Goal: Task Accomplishment & Management: Manage account settings

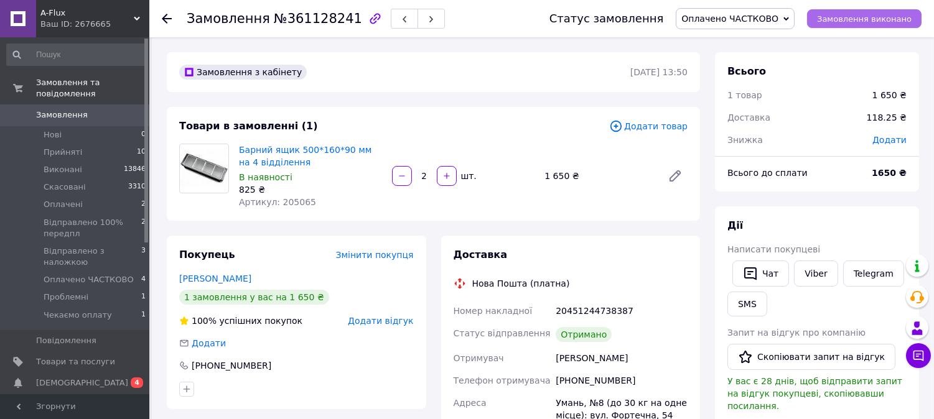
click at [842, 25] on button "Замовлення виконано" at bounding box center [864, 18] width 115 height 19
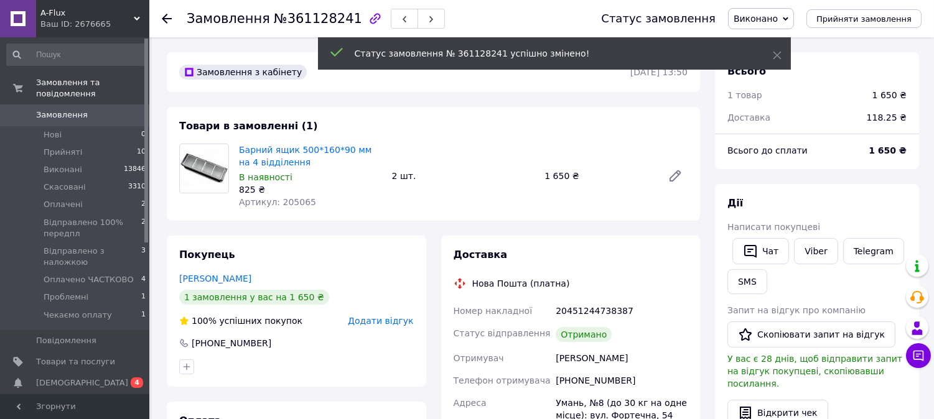
click at [164, 17] on use at bounding box center [167, 19] width 10 height 10
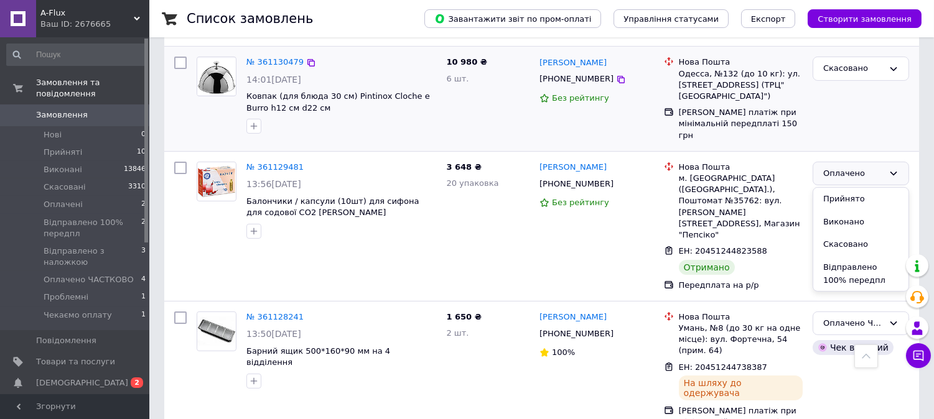
click at [869, 136] on div "Скасовано" at bounding box center [861, 99] width 106 height 94
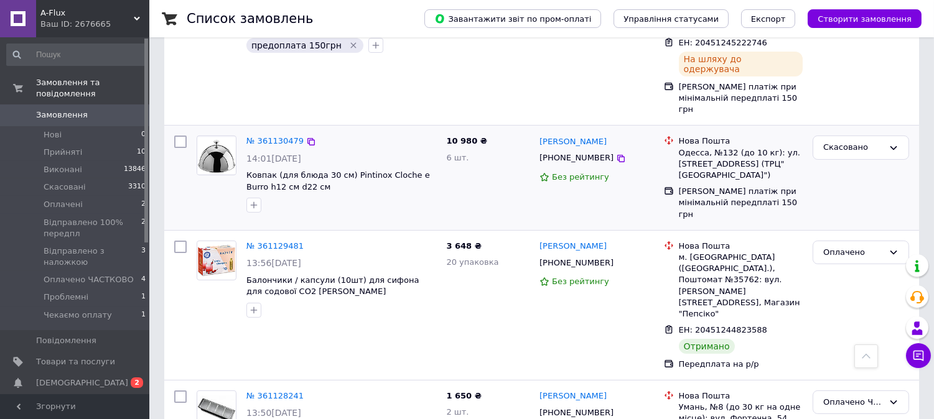
scroll to position [622, 0]
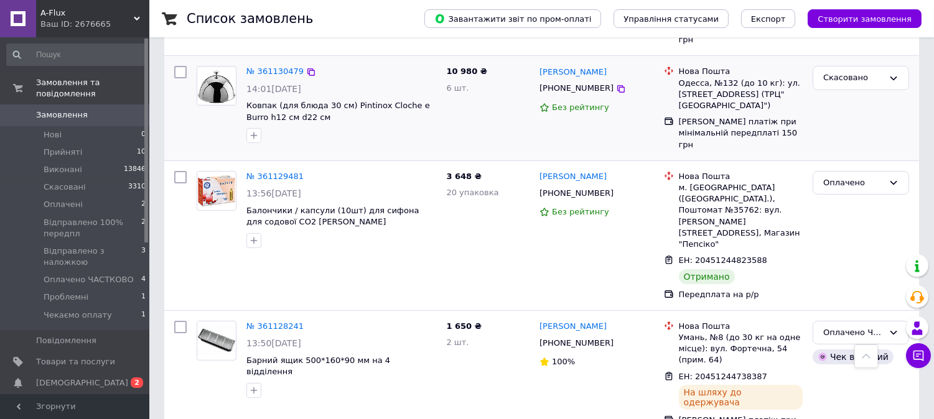
click at [861, 177] on div "Оплачено" at bounding box center [853, 183] width 60 height 13
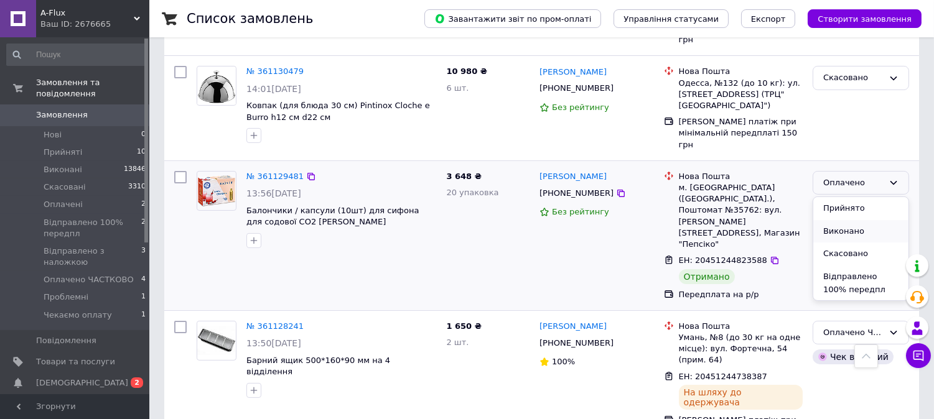
click at [855, 220] on li "Виконано" at bounding box center [860, 231] width 95 height 23
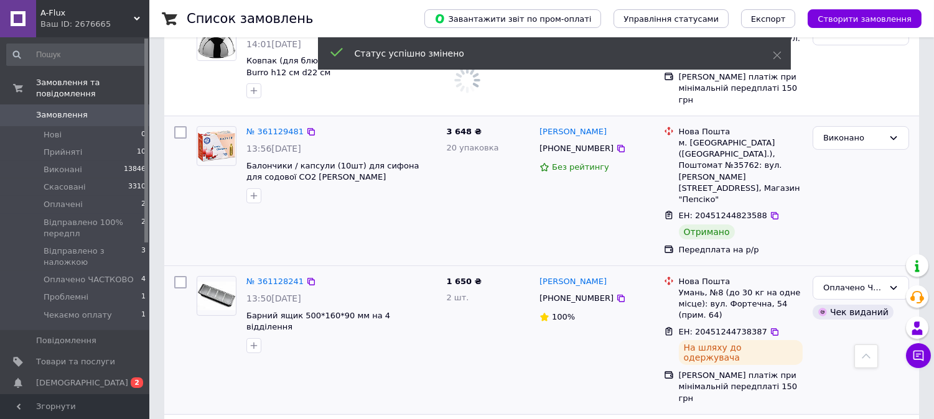
scroll to position [691, 0]
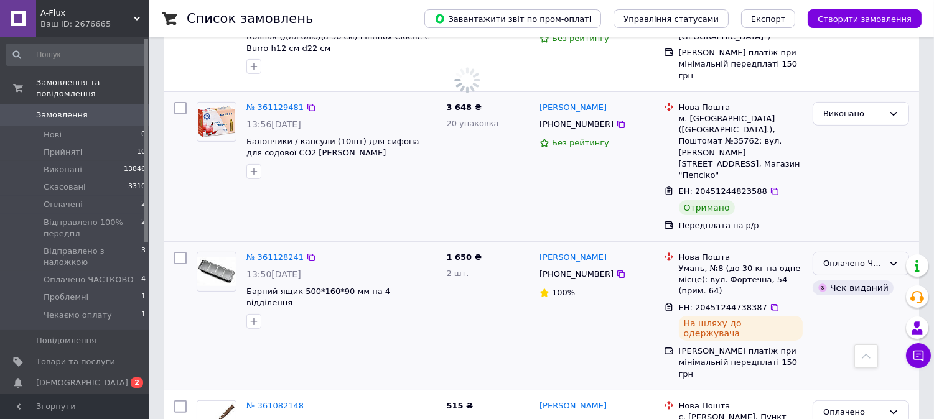
click at [838, 258] on div "Оплачено ЧАСТКОВО" at bounding box center [853, 264] width 60 height 13
click at [843, 301] on li "Виконано" at bounding box center [860, 312] width 95 height 23
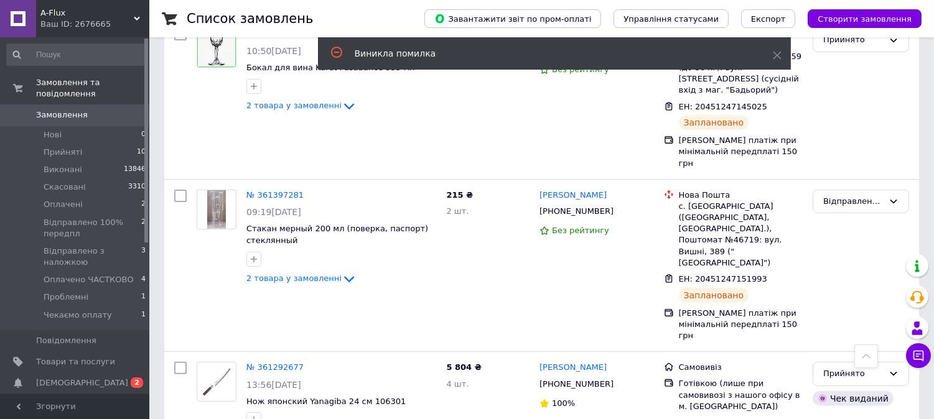
scroll to position [1178, 0]
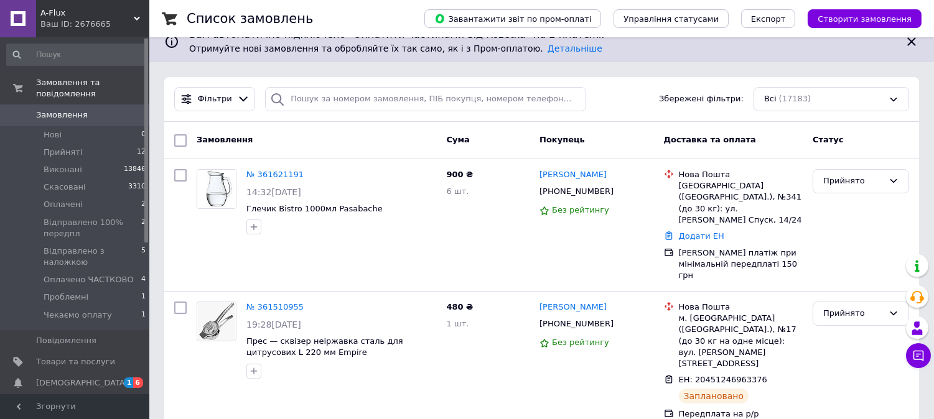
scroll to position [138, 0]
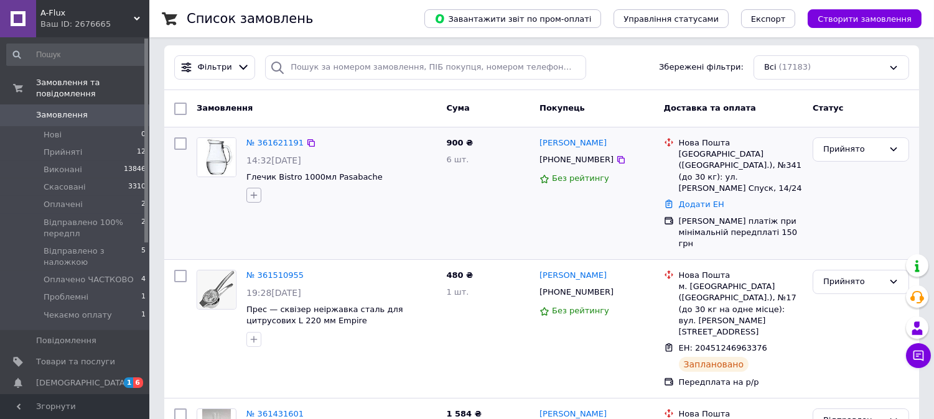
click at [251, 190] on icon "button" at bounding box center [254, 195] width 10 height 10
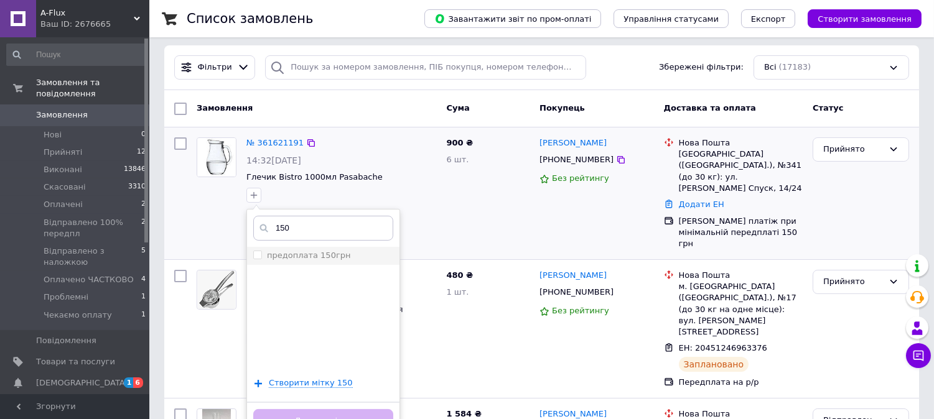
type input "150"
click at [257, 251] on input "предоплата 150грн" at bounding box center [257, 255] width 8 height 8
checkbox input "true"
click at [321, 410] on button "Додати мітку" at bounding box center [323, 422] width 140 height 24
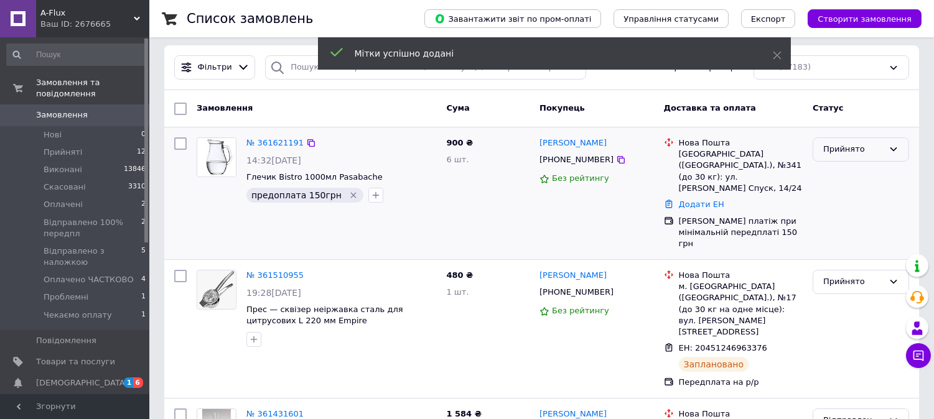
click at [866, 143] on div "Прийнято" at bounding box center [853, 149] width 60 height 13
click at [844, 187] on li "Оплачено ЧАСТКОВО" at bounding box center [860, 204] width 95 height 35
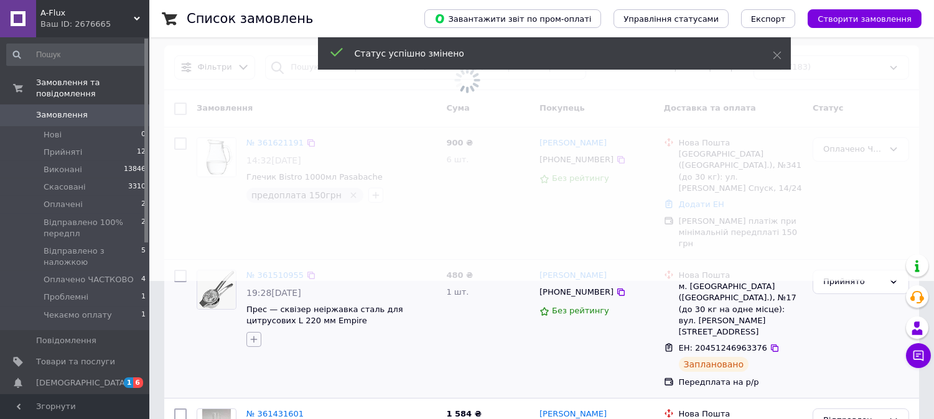
click at [254, 335] on icon "button" at bounding box center [254, 340] width 10 height 10
click at [279, 409] on li "100% оплата" at bounding box center [323, 417] width 152 height 17
checkbox input "true"
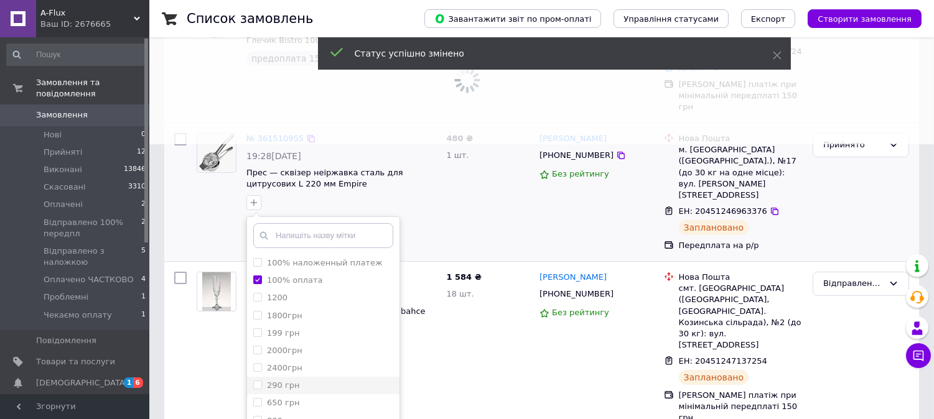
scroll to position [276, 0]
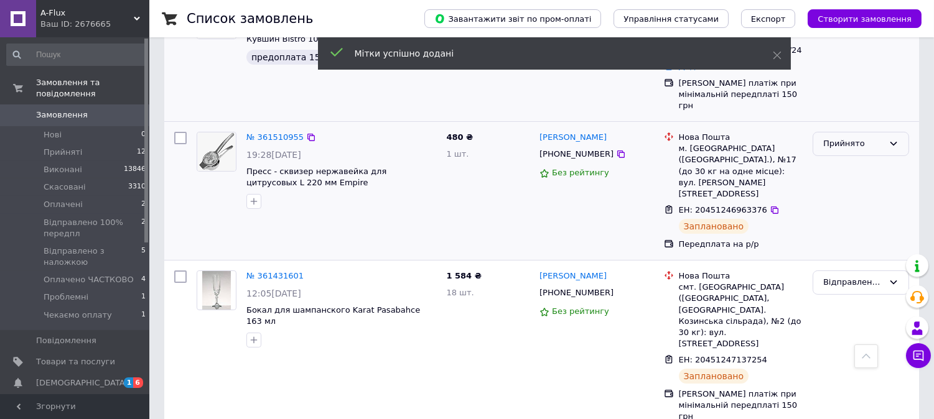
click at [836, 138] on div "Прийнято" at bounding box center [853, 144] width 60 height 13
click at [840, 204] on li "Оплачено" at bounding box center [860, 215] width 95 height 23
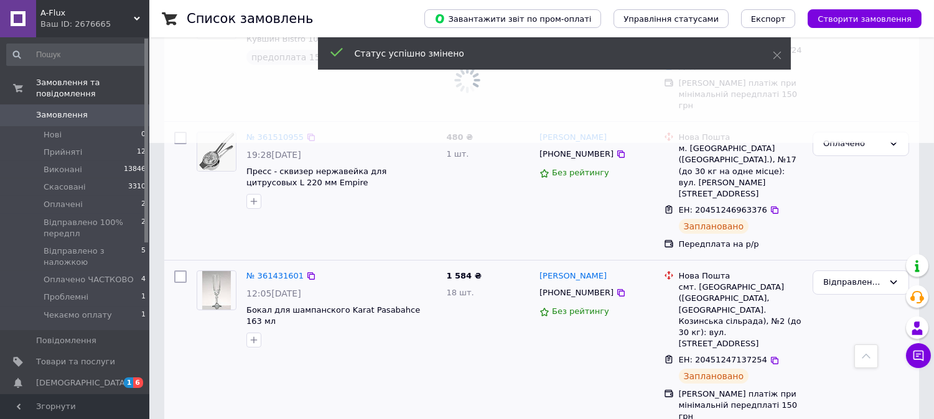
scroll to position [345, 0]
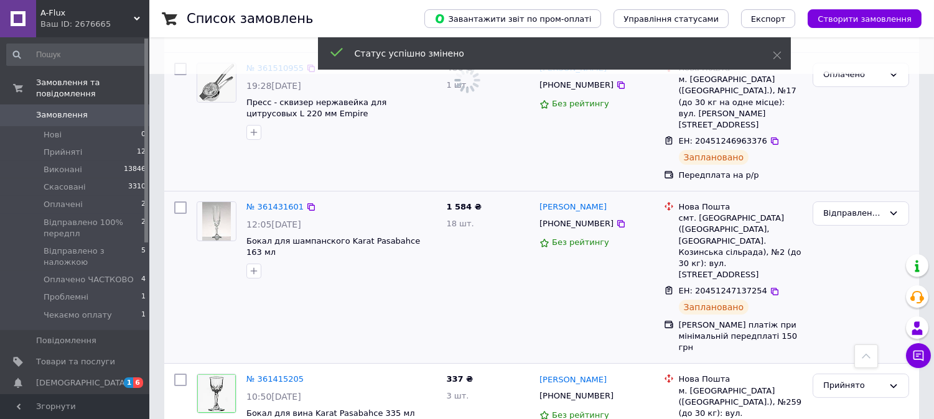
click at [244, 261] on div at bounding box center [254, 271] width 20 height 20
click at [253, 266] on icon "button" at bounding box center [254, 271] width 10 height 10
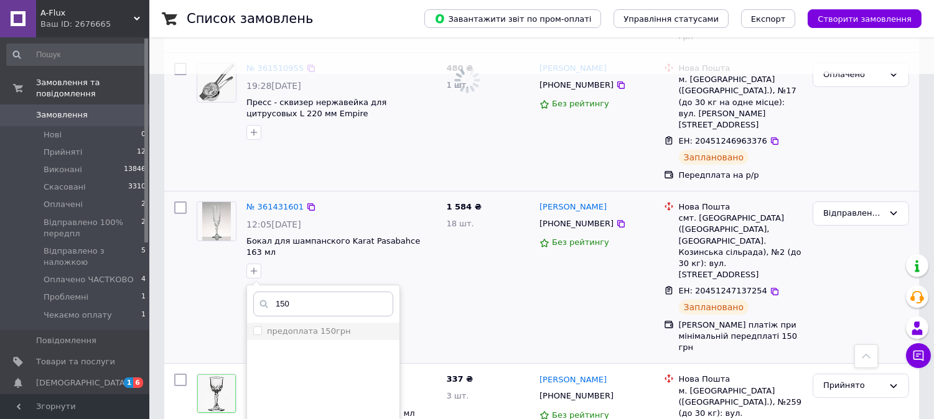
type input "150"
click at [258, 327] on input "предоплата 150грн" at bounding box center [257, 331] width 8 height 8
checkbox input "true"
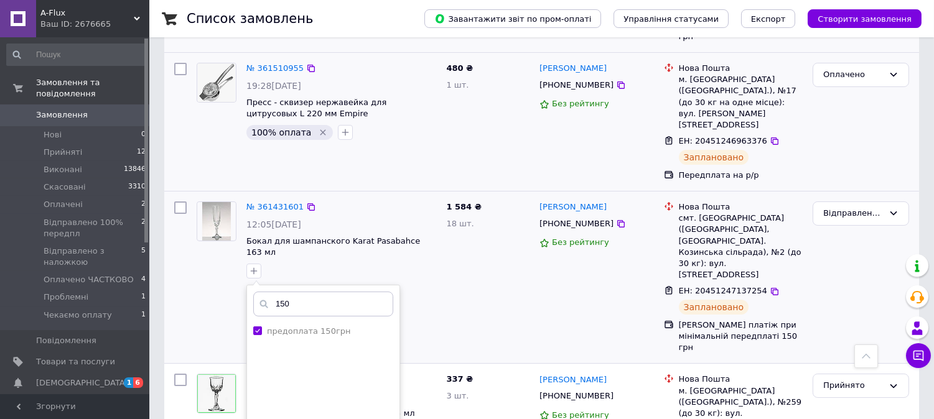
scroll to position [414, 0]
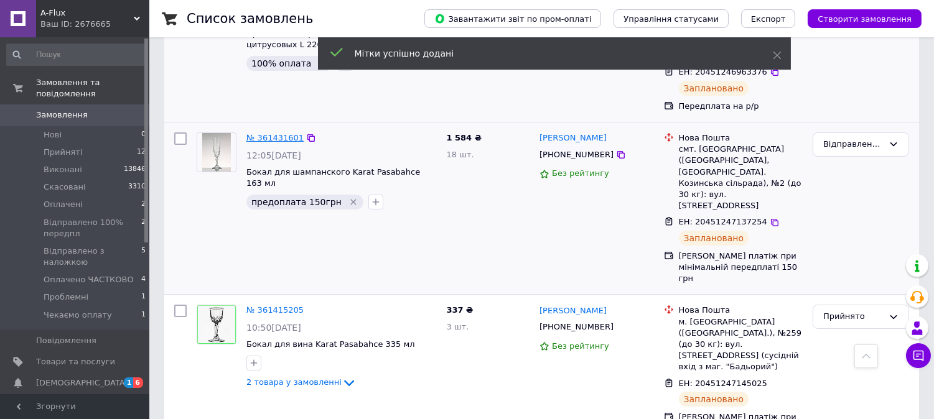
click at [260, 133] on link "№ 361431601" at bounding box center [274, 137] width 57 height 9
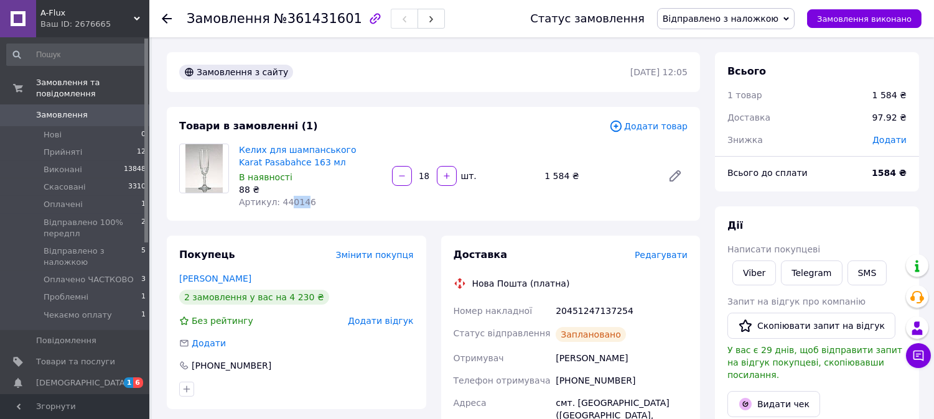
drag, startPoint x: 301, startPoint y: 200, endPoint x: 285, endPoint y: 200, distance: 15.6
click at [285, 200] on span "Артикул: 440146" at bounding box center [277, 202] width 77 height 10
drag, startPoint x: 306, startPoint y: 202, endPoint x: 276, endPoint y: 204, distance: 29.3
click at [276, 204] on div "Артикул: 440146" at bounding box center [310, 202] width 143 height 12
copy span "440146"
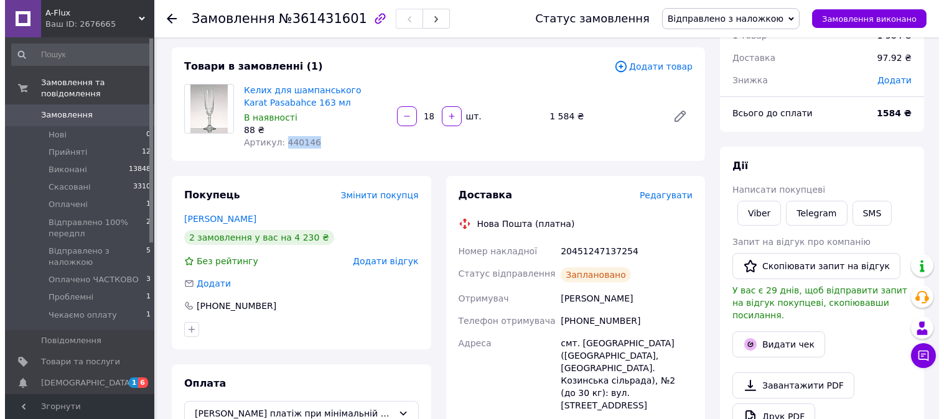
scroll to position [207, 0]
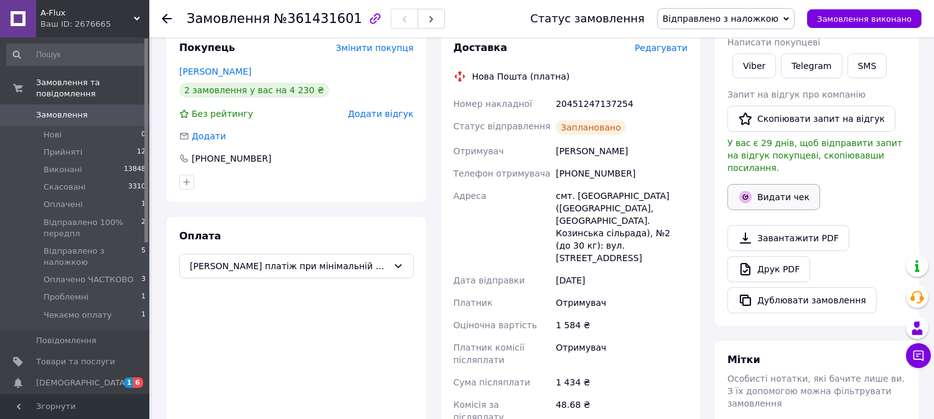
click at [807, 184] on button "Видати чек" at bounding box center [774, 197] width 93 height 26
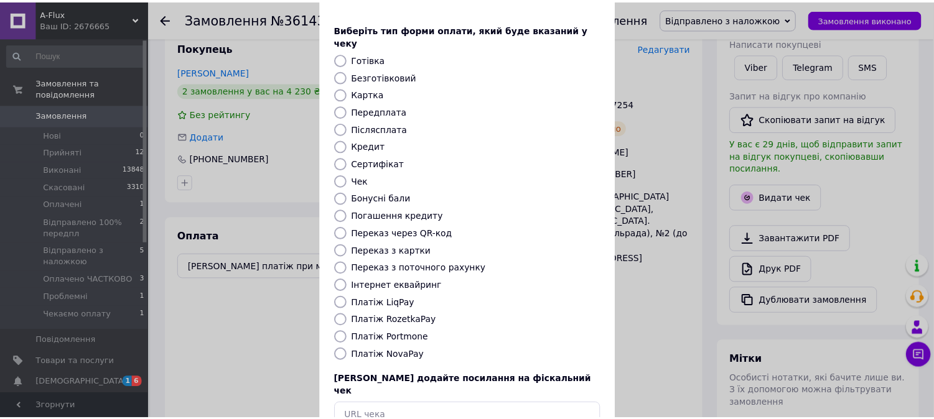
scroll to position [115, 0]
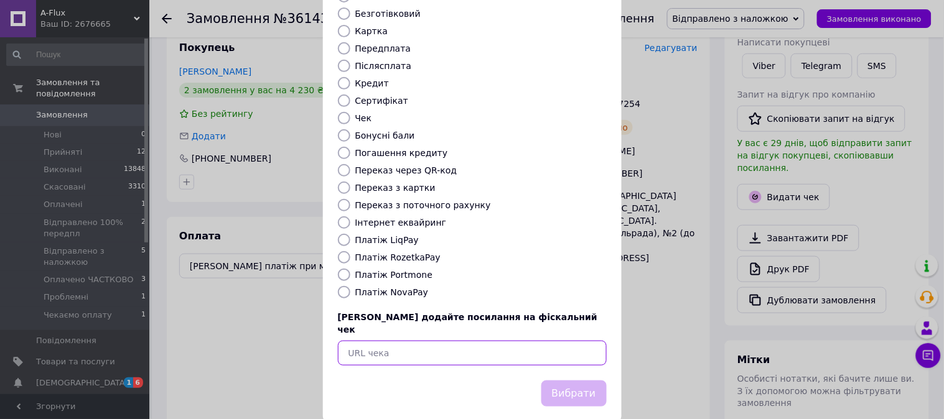
click at [496, 341] on input "text" at bounding box center [472, 353] width 269 height 25
paste input "https://kasa.vchasno.ua/check-viewer/MDesZcsV4eM"
type input "https://kasa.vchasno.ua/check-viewer/MDesZcsV4eM"
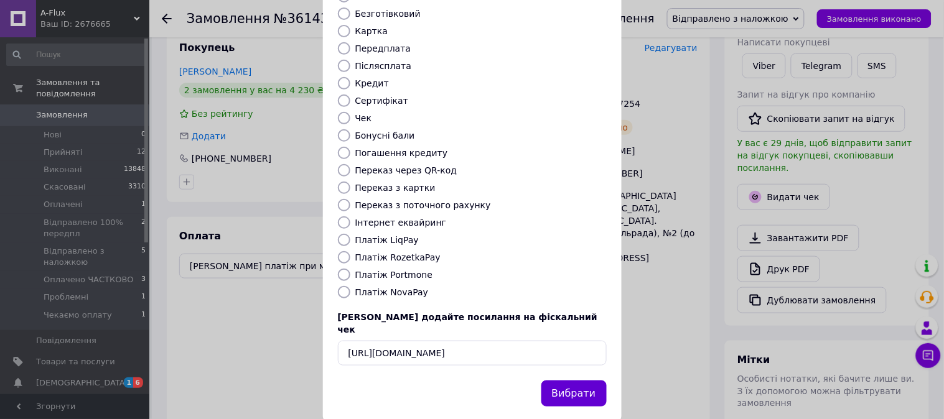
click at [551, 381] on button "Вибрати" at bounding box center [573, 394] width 65 height 27
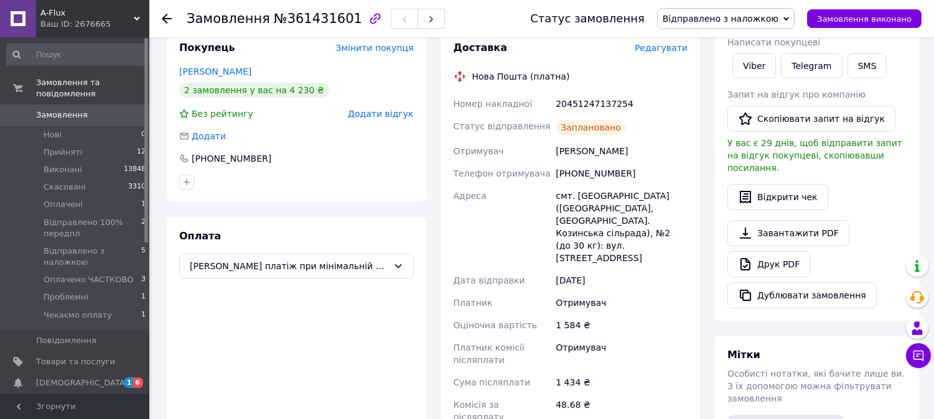
click at [164, 11] on div at bounding box center [174, 18] width 25 height 37
click at [164, 19] on use at bounding box center [167, 19] width 10 height 10
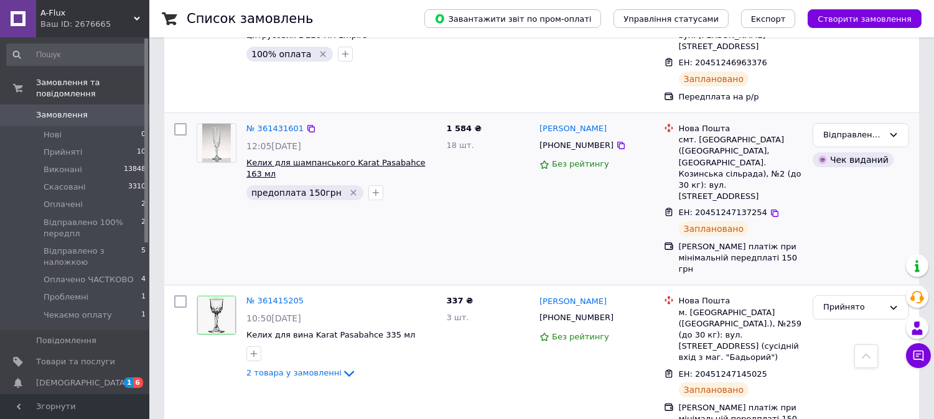
scroll to position [425, 0]
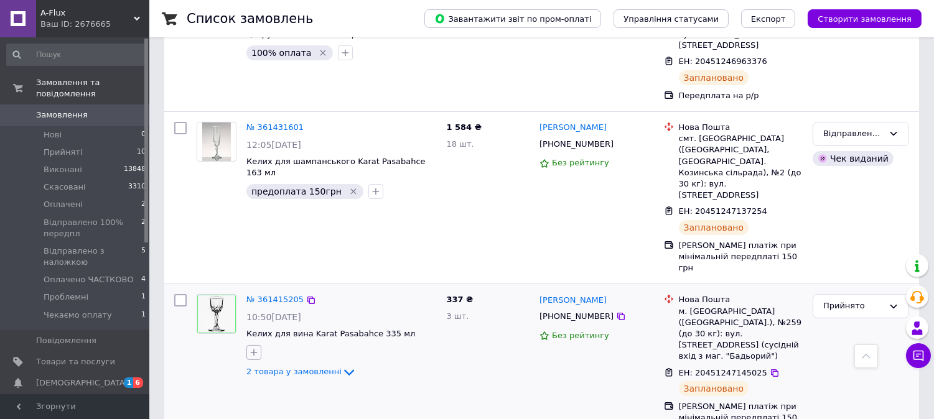
click at [253, 349] on icon "button" at bounding box center [254, 352] width 7 height 7
click at [274, 373] on input "text" at bounding box center [323, 385] width 140 height 25
type input "150"
click at [260, 408] on input "предоплата 150грн" at bounding box center [257, 412] width 8 height 8
checkbox input "true"
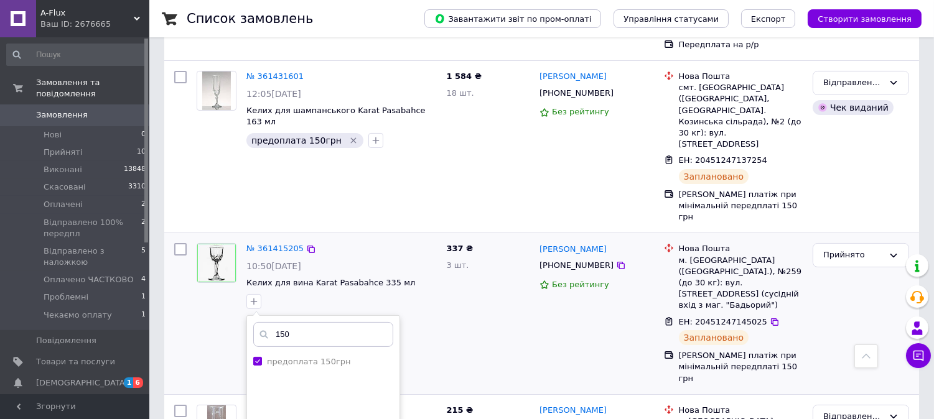
scroll to position [563, 0]
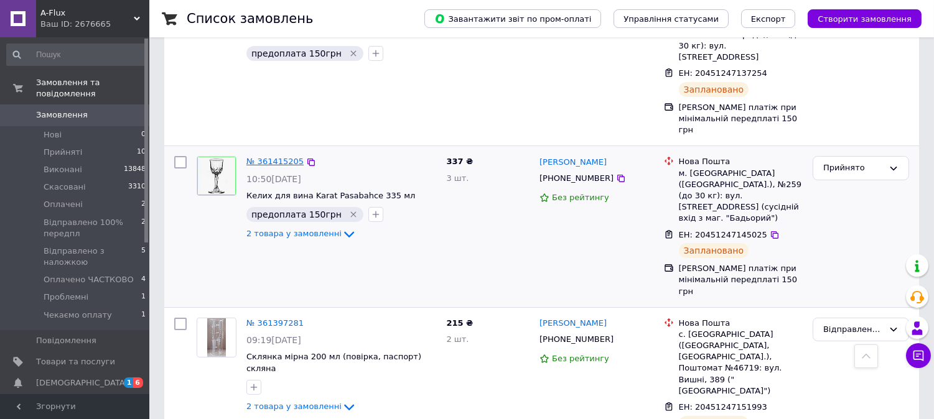
click at [274, 157] on link "№ 361415205" at bounding box center [274, 161] width 57 height 9
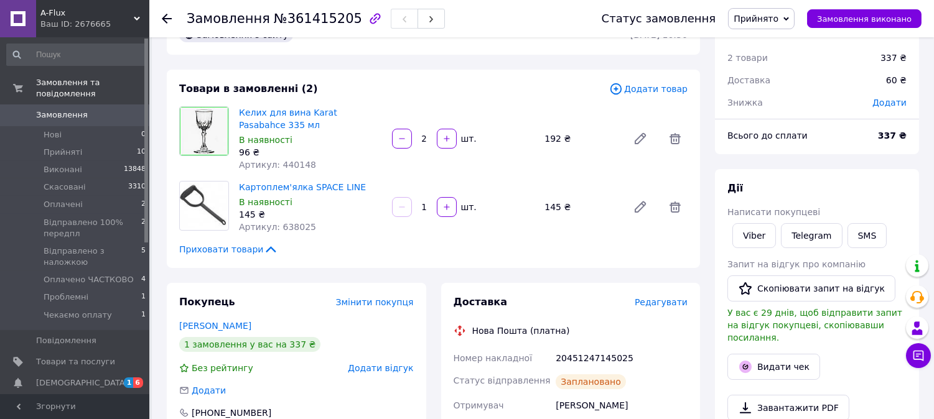
scroll to position [29, 0]
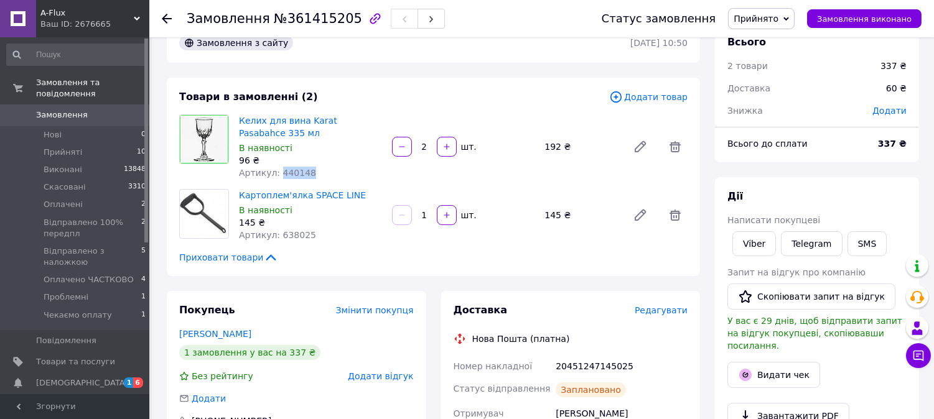
drag, startPoint x: 309, startPoint y: 169, endPoint x: 275, endPoint y: 173, distance: 33.8
click at [275, 173] on div "Артикул: 440148" at bounding box center [310, 173] width 143 height 12
copy span "440148"
drag, startPoint x: 252, startPoint y: 134, endPoint x: 240, endPoint y: 119, distance: 19.9
click at [240, 119] on span "Келих для вина Karat Pasabahce 335 мл" at bounding box center [310, 127] width 143 height 25
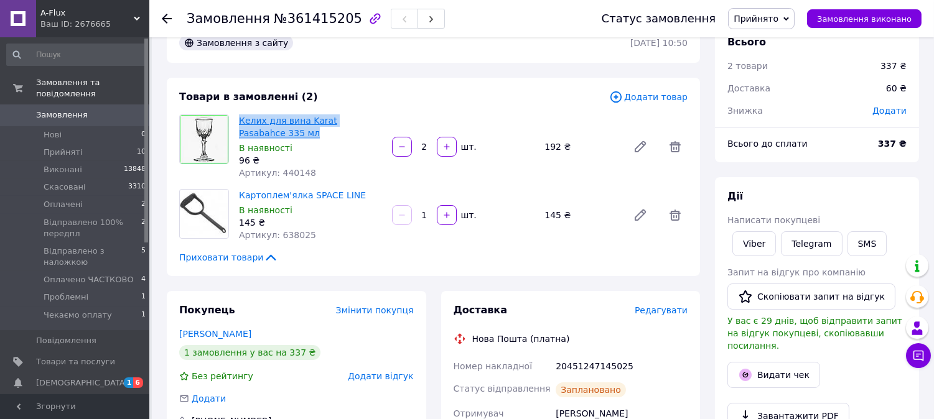
copy link "Келих для вина Karat Pasabahce 335 мл"
drag, startPoint x: 305, startPoint y: 238, endPoint x: 276, endPoint y: 241, distance: 29.4
click at [276, 241] on div "Картоплем'ялка SPACE LINE В наявності 145 ₴ Артикул: 638025" at bounding box center [310, 215] width 153 height 57
copy span "638025"
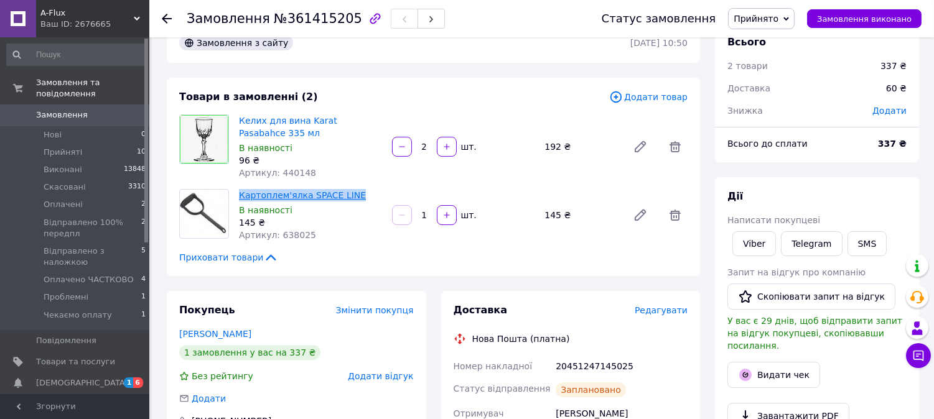
drag, startPoint x: 353, startPoint y: 193, endPoint x: 240, endPoint y: 192, distance: 113.9
click at [240, 192] on span "Картоплем'ялка SPACE LINE" at bounding box center [310, 195] width 143 height 12
copy link "Картоплем'ялка SPACE LINE"
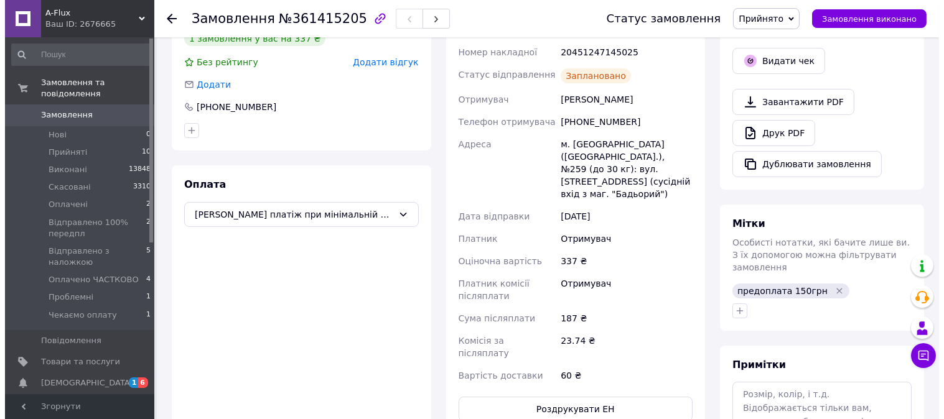
scroll to position [276, 0]
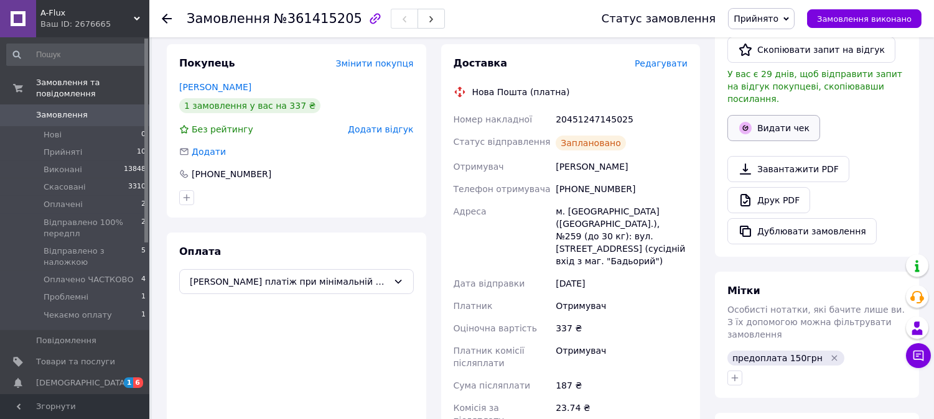
click at [793, 115] on button "Видати чек" at bounding box center [774, 128] width 93 height 26
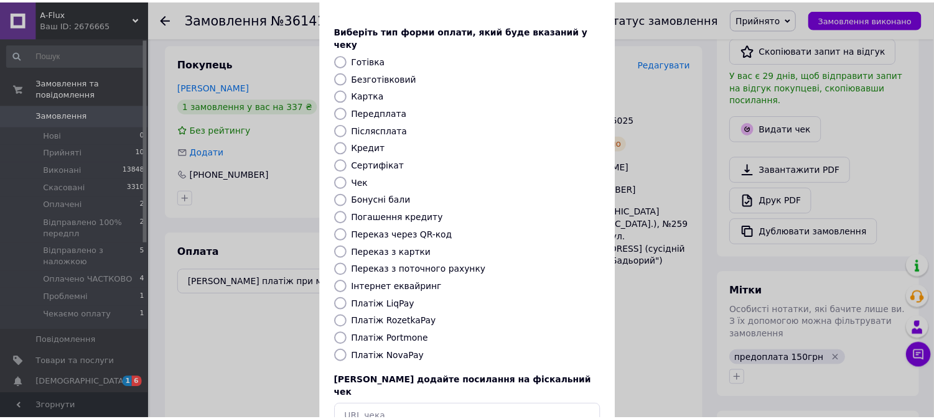
scroll to position [115, 0]
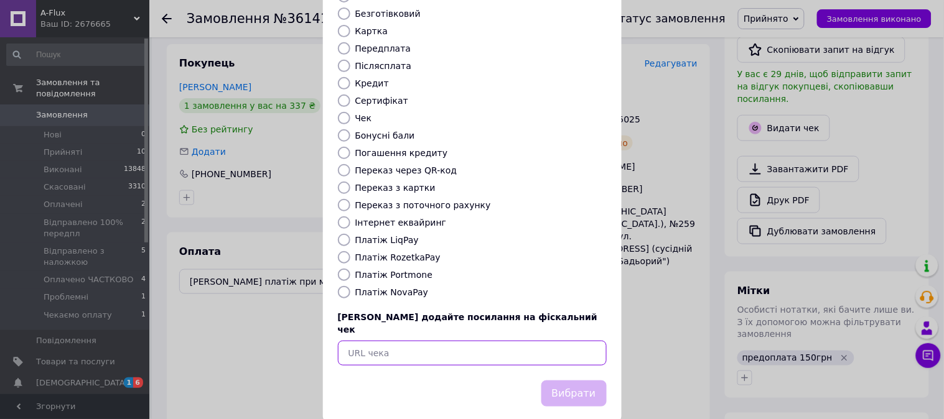
click at [518, 341] on input "text" at bounding box center [472, 353] width 269 height 25
paste input "https://kasa.vchasno.ua/check-viewer/mKeJ7ItJ0Hk"
type input "https://kasa.vchasno.ua/check-viewer/mKeJ7ItJ0Hk"
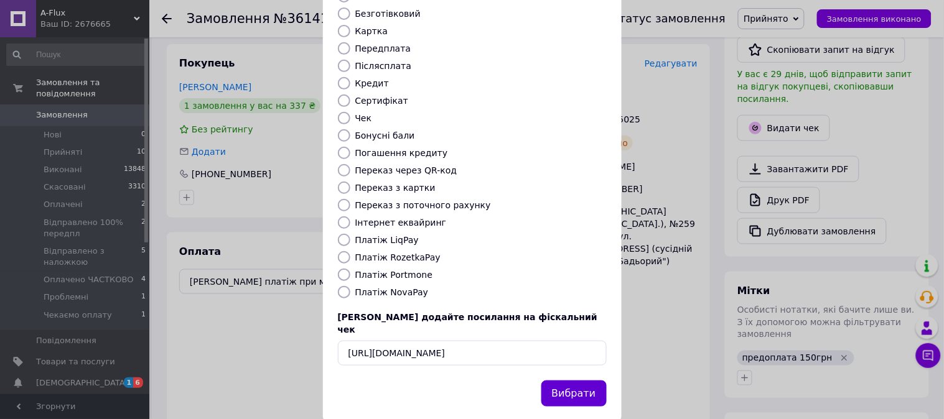
click at [584, 381] on button "Вибрати" at bounding box center [573, 394] width 65 height 27
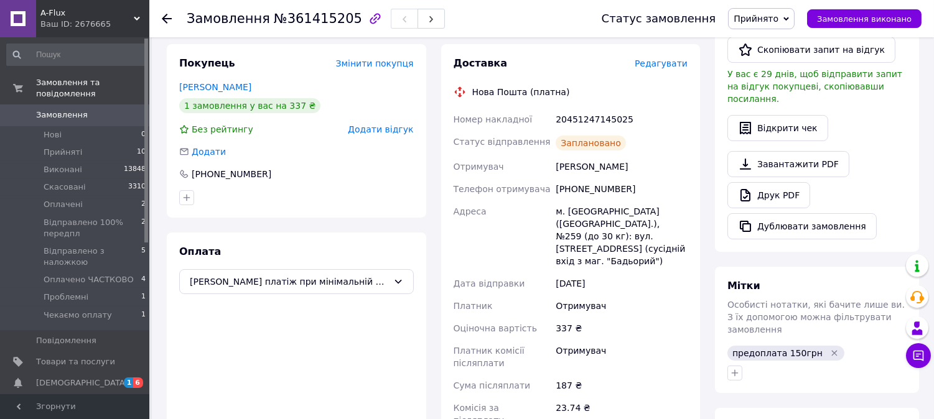
click at [760, 22] on span "Прийнято" at bounding box center [756, 19] width 45 height 10
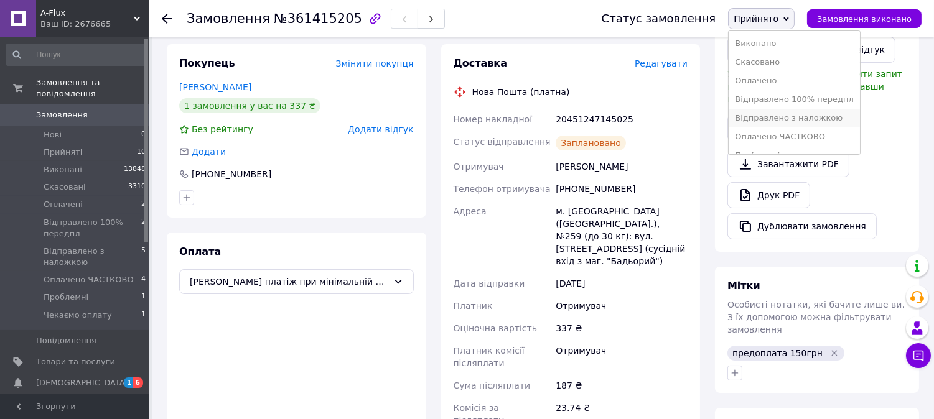
click at [783, 119] on li "Відправлено з наложкою" at bounding box center [794, 118] width 131 height 19
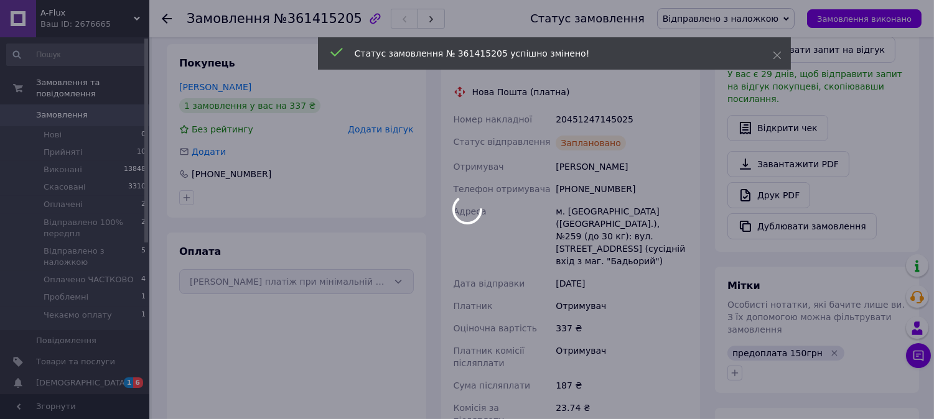
click at [166, 21] on div at bounding box center [467, 209] width 934 height 419
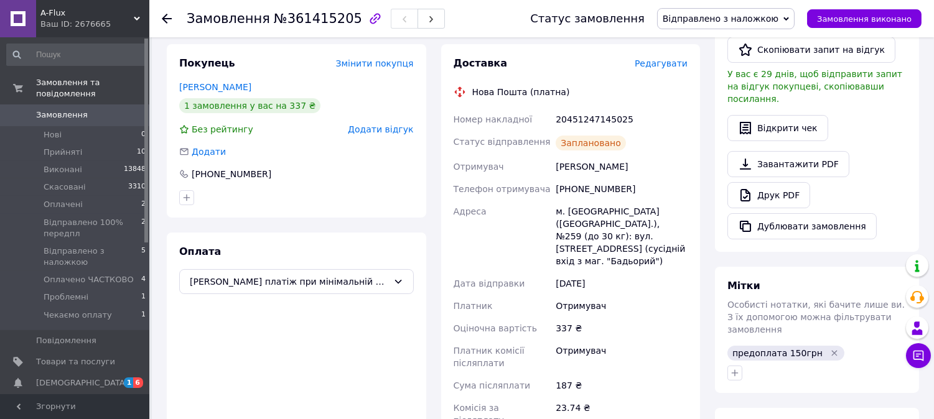
click at [162, 16] on icon at bounding box center [167, 19] width 10 height 10
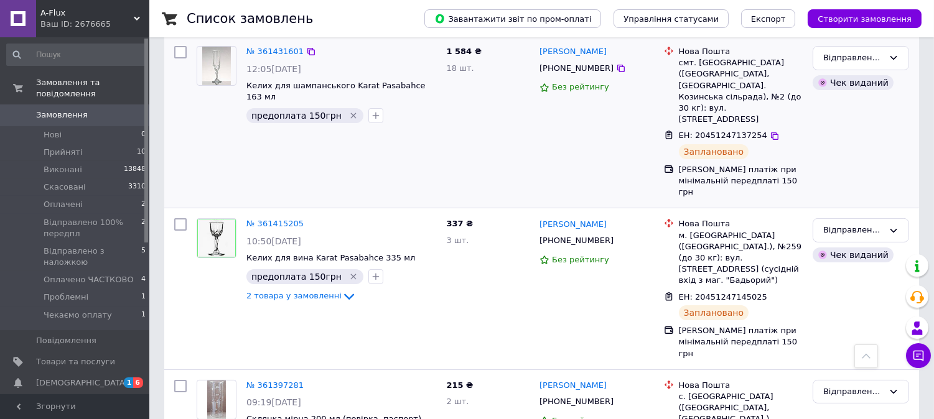
scroll to position [553, 0]
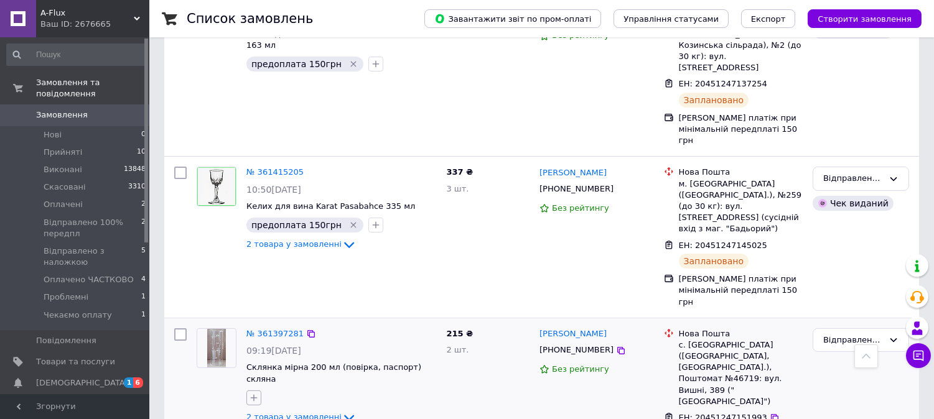
click at [254, 393] on icon "button" at bounding box center [254, 398] width 10 height 10
type input "150"
checkbox input "true"
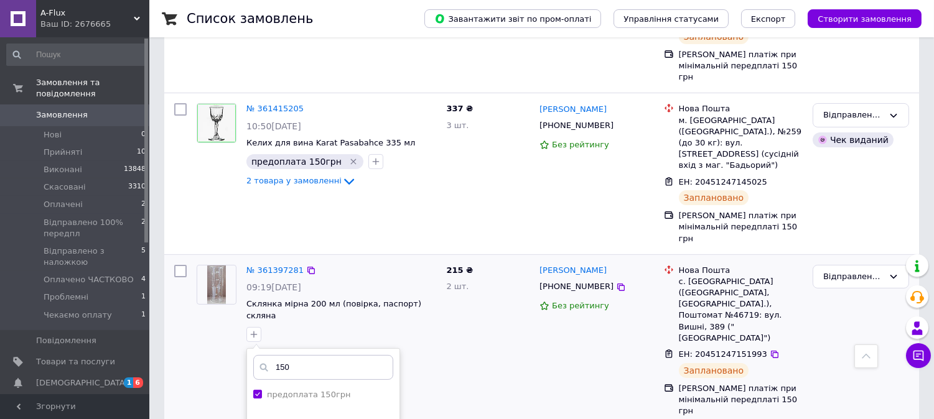
scroll to position [691, 0]
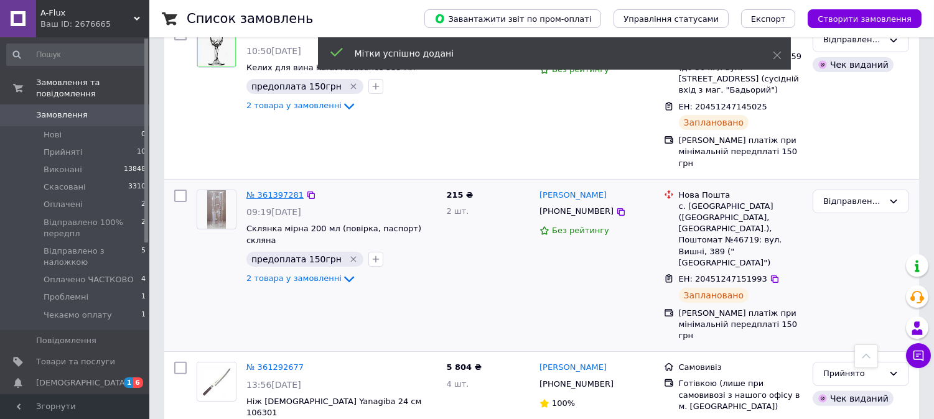
click at [281, 190] on link "№ 361397281" at bounding box center [274, 194] width 57 height 9
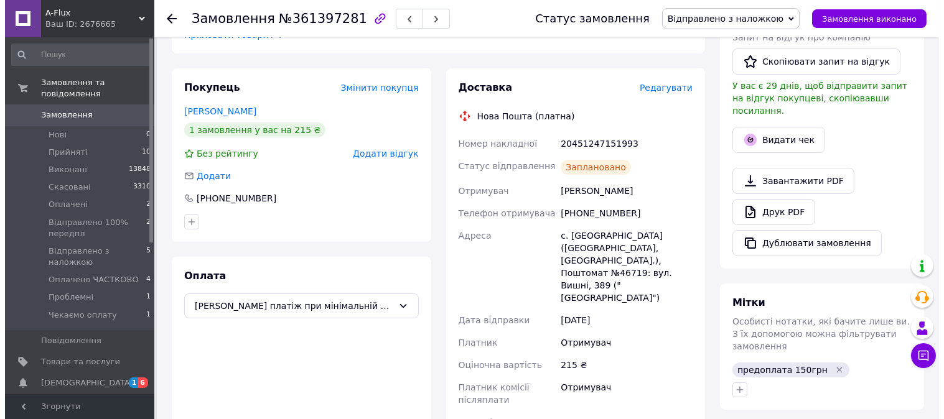
scroll to position [276, 0]
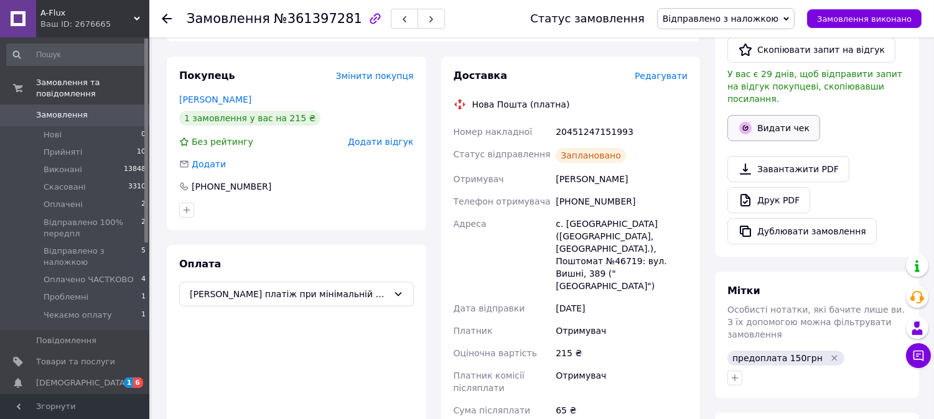
click at [781, 120] on button "Видати чек" at bounding box center [774, 128] width 93 height 26
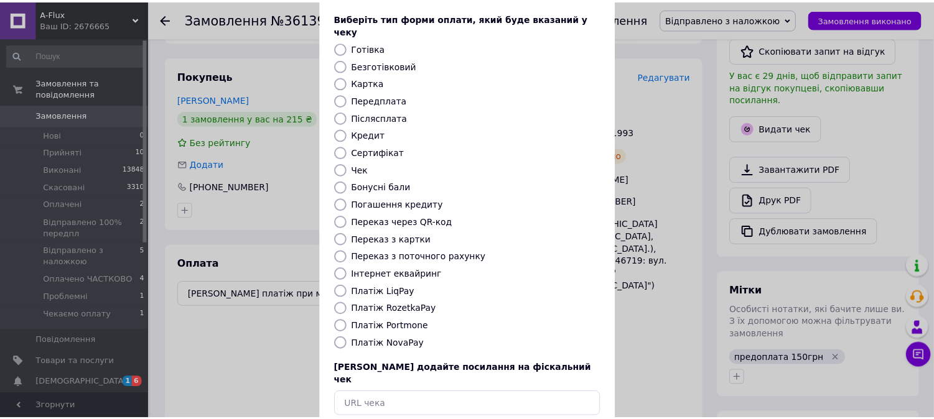
scroll to position [115, 0]
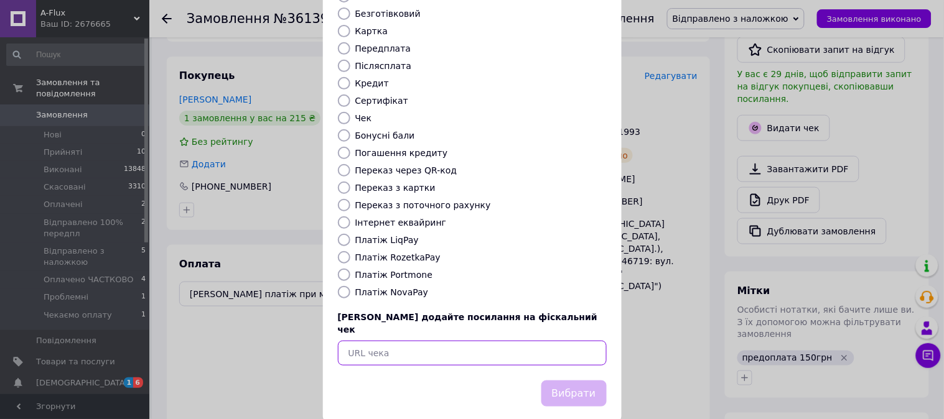
click at [408, 341] on input "text" at bounding box center [472, 353] width 269 height 25
paste input "https://kasa.vchasno.ua/check-viewer/Y99T6X5rUOs"
type input "https://kasa.vchasno.ua/check-viewer/Y99T6X5rUOs"
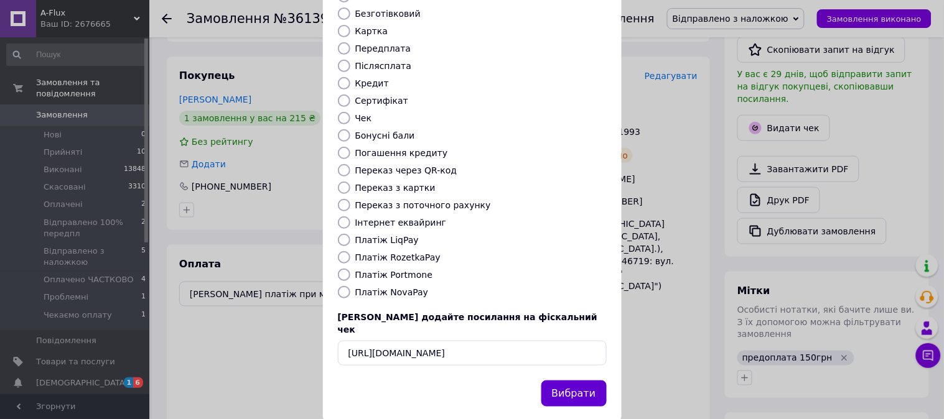
click at [588, 381] on button "Вибрати" at bounding box center [573, 394] width 65 height 27
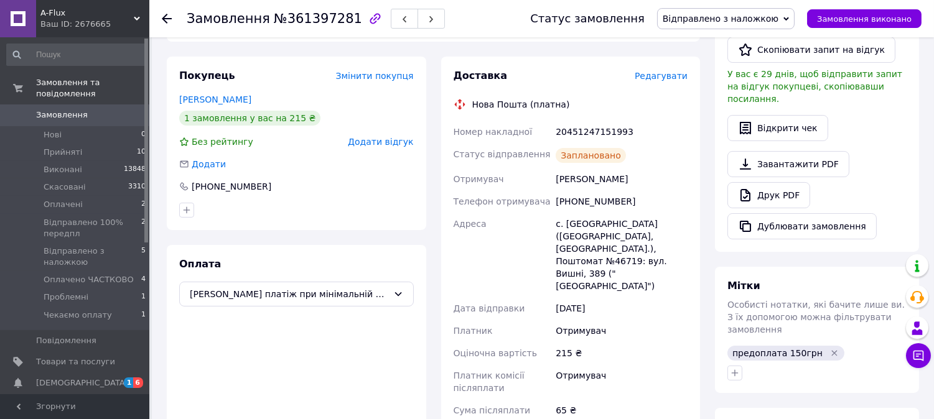
click at [169, 16] on icon at bounding box center [167, 19] width 10 height 10
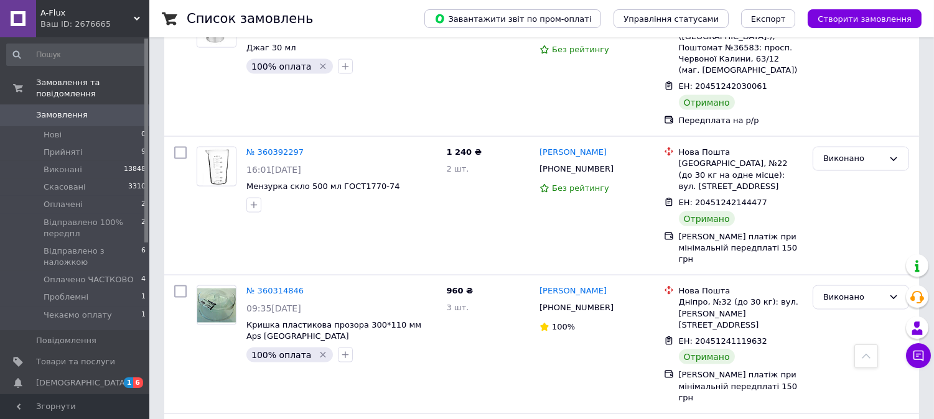
scroll to position [3526, 0]
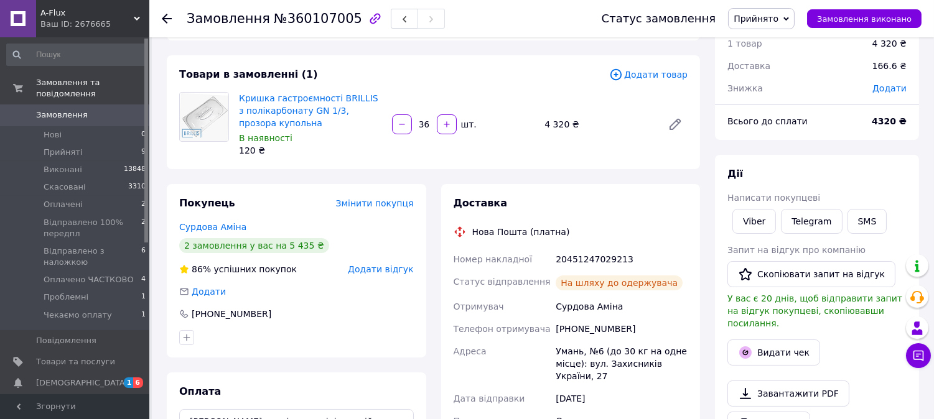
scroll to position [14, 0]
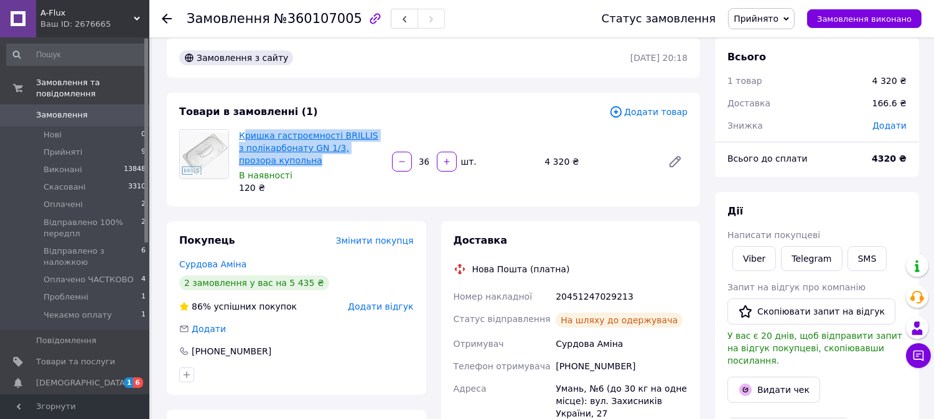
drag, startPoint x: 277, startPoint y: 154, endPoint x: 243, endPoint y: 132, distance: 40.4
click at [243, 132] on span "Кришка гастроємності BRILLIS з полікарбонату GN 1/3, прозора купольна" at bounding box center [310, 147] width 143 height 37
copy link "Кришка гастроємності BRILLIS з полікарбонату GN 1/3, прозора купольна"
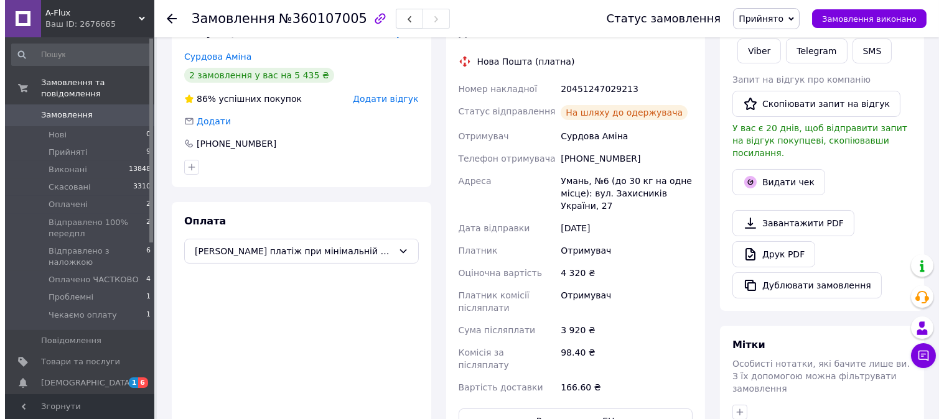
scroll to position [222, 0]
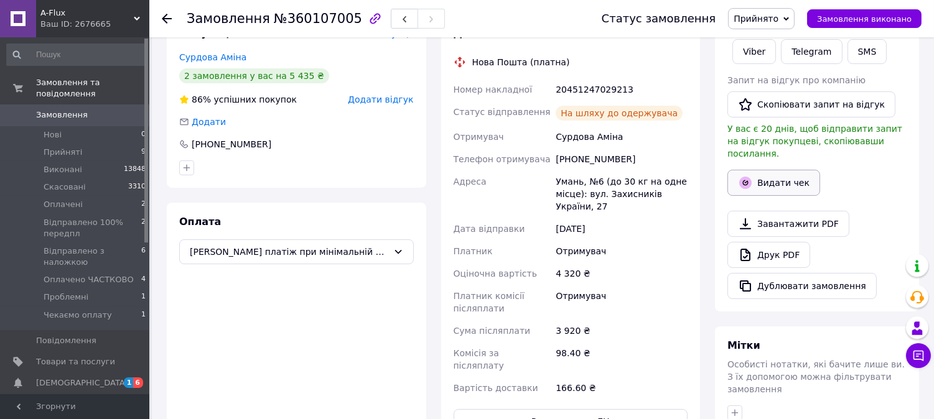
click at [767, 171] on button "Видати чек" at bounding box center [774, 183] width 93 height 26
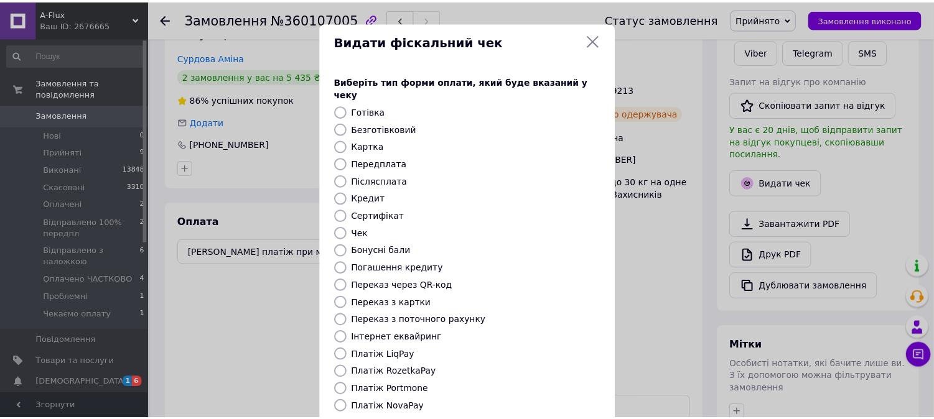
scroll to position [115, 0]
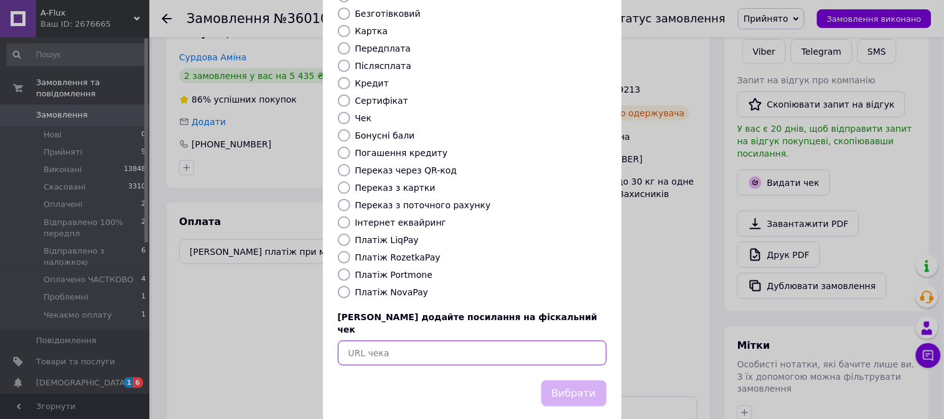
click at [424, 341] on input "text" at bounding box center [472, 353] width 269 height 25
paste input "https://kasa.vchasno.ua/check-viewer/3NM7gwEwlAA"
type input "https://kasa.vchasno.ua/check-viewer/3NM7gwEwlAA"
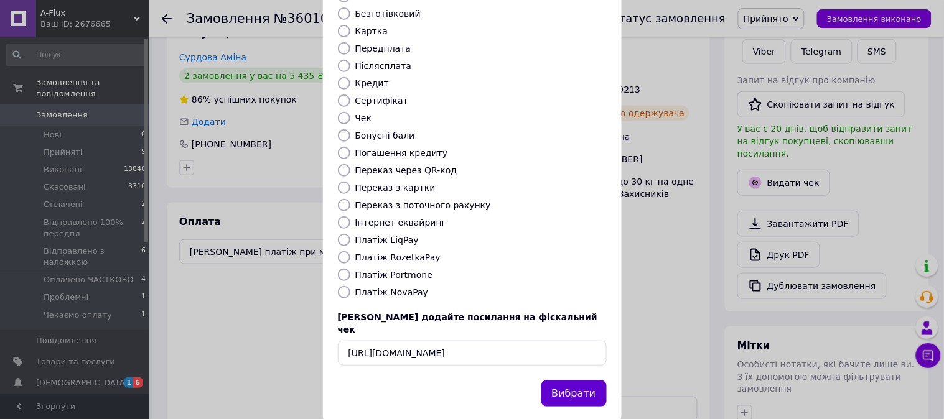
click at [571, 381] on button "Вибрати" at bounding box center [573, 394] width 65 height 27
